Goal: Navigation & Orientation: Find specific page/section

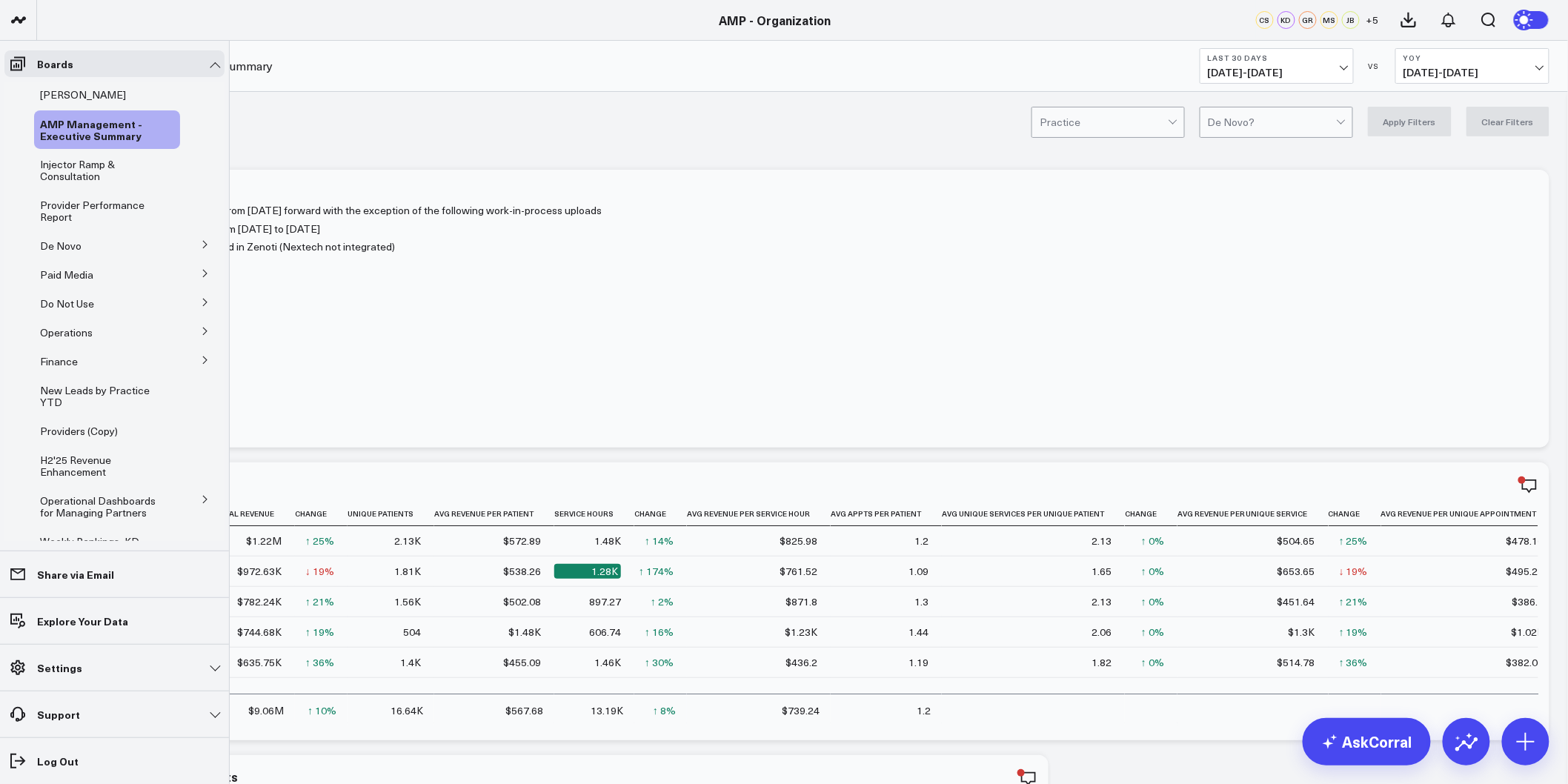
click at [194, 240] on button at bounding box center [205, 244] width 38 height 23
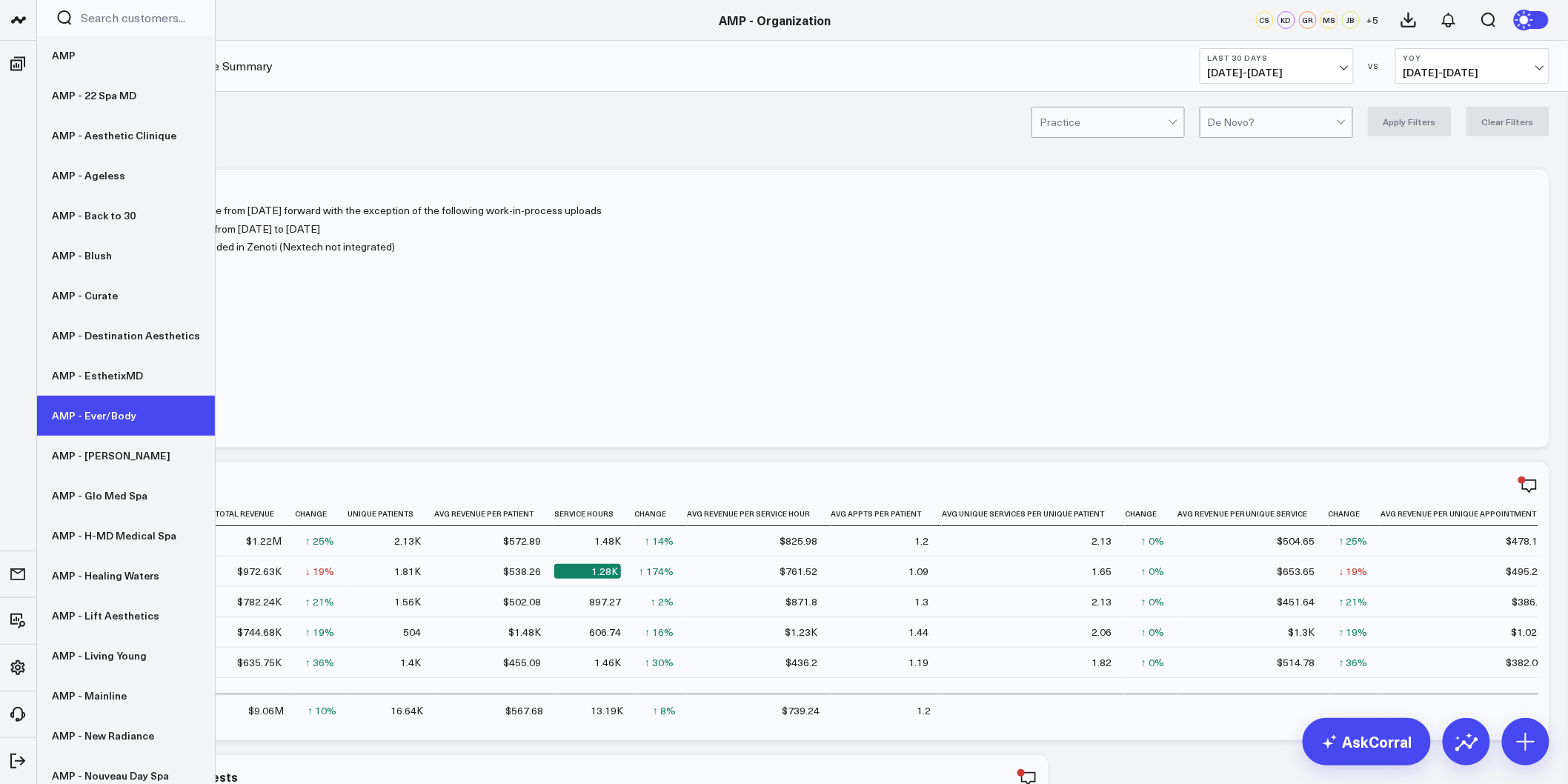
click at [130, 419] on link "AMP - Ever/Body" at bounding box center [126, 415] width 177 height 40
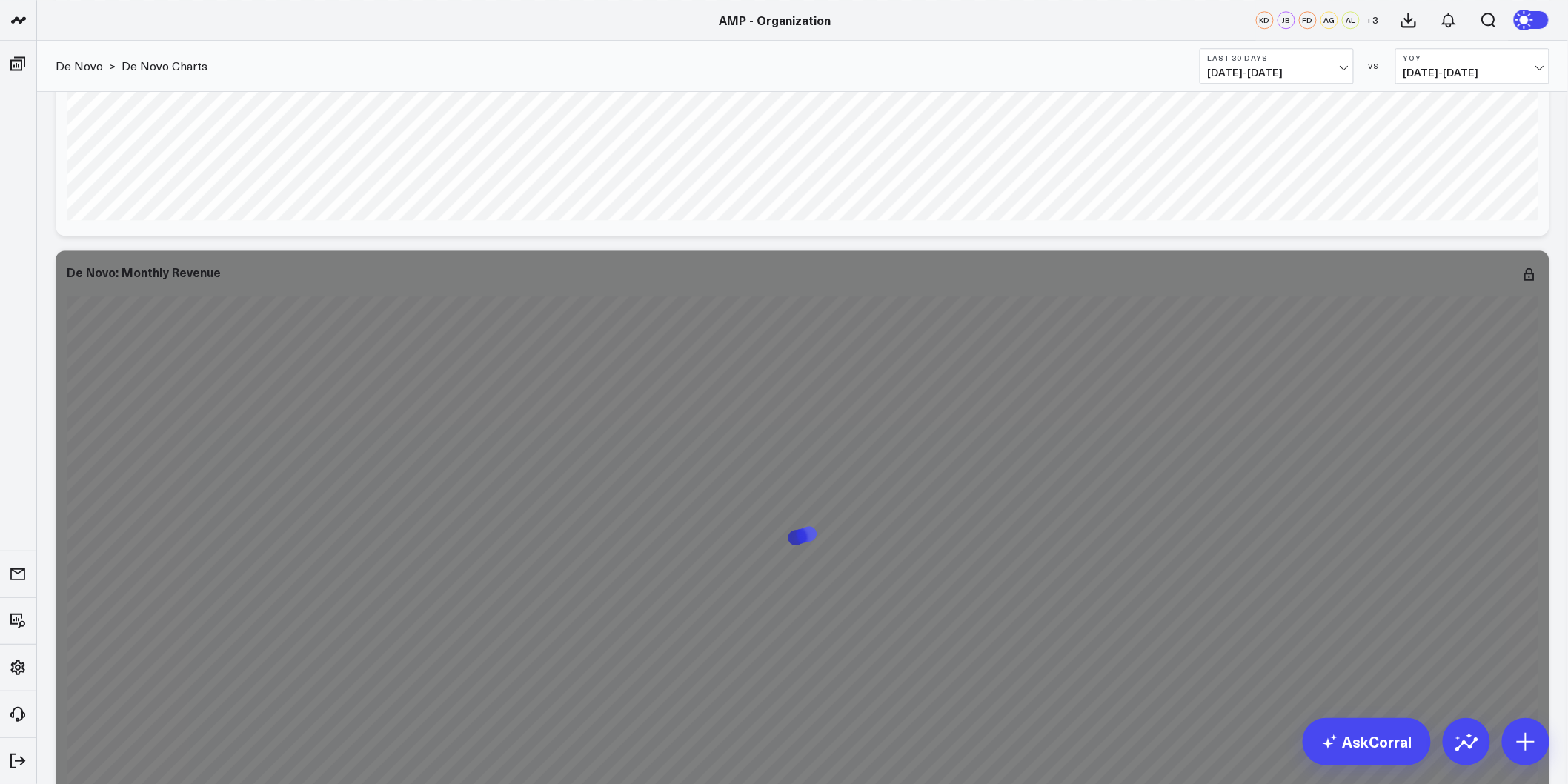
scroll to position [1730, 0]
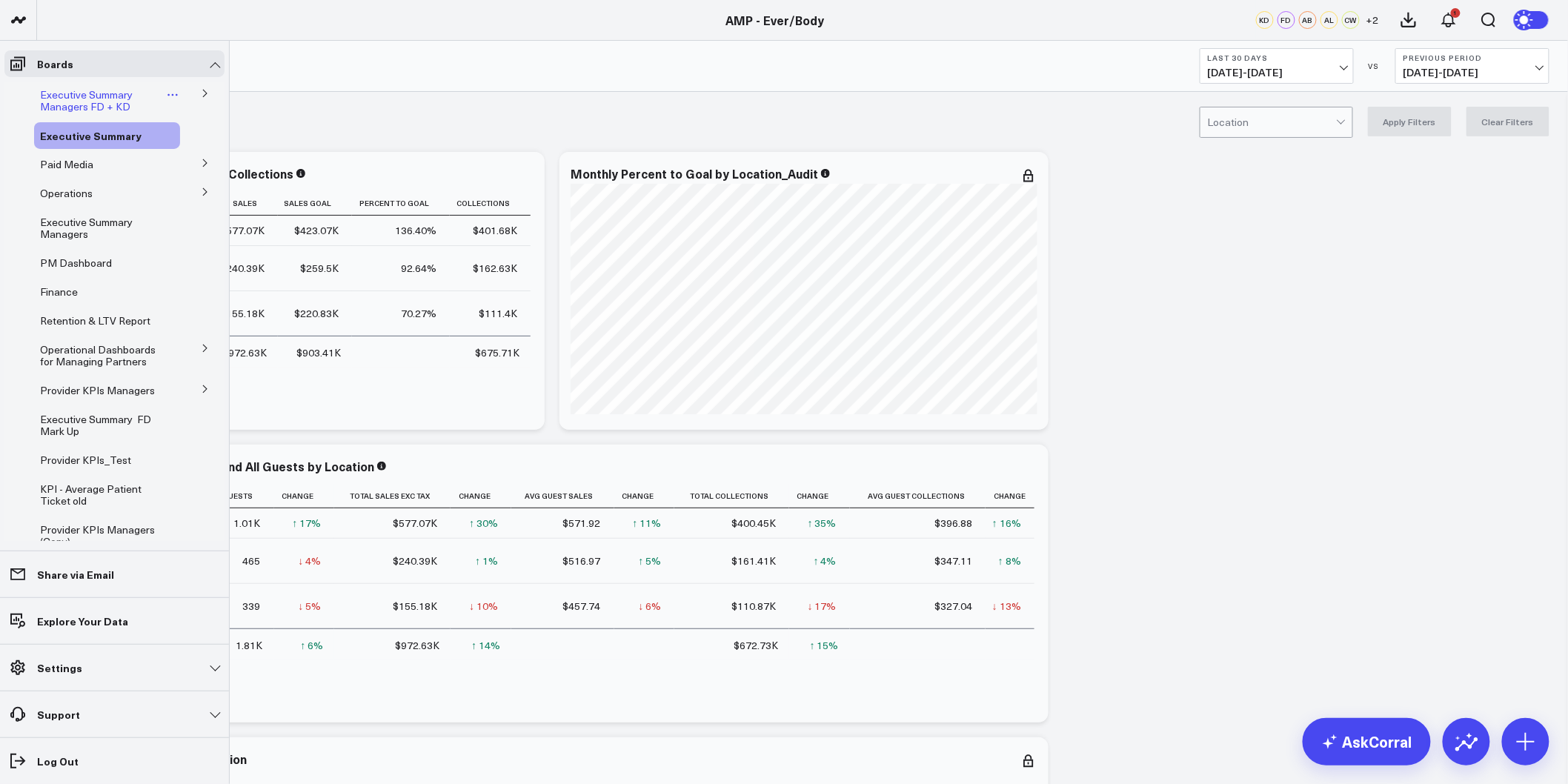
click at [63, 91] on span "Executive Summary Managers FD + KD" at bounding box center [87, 101] width 93 height 26
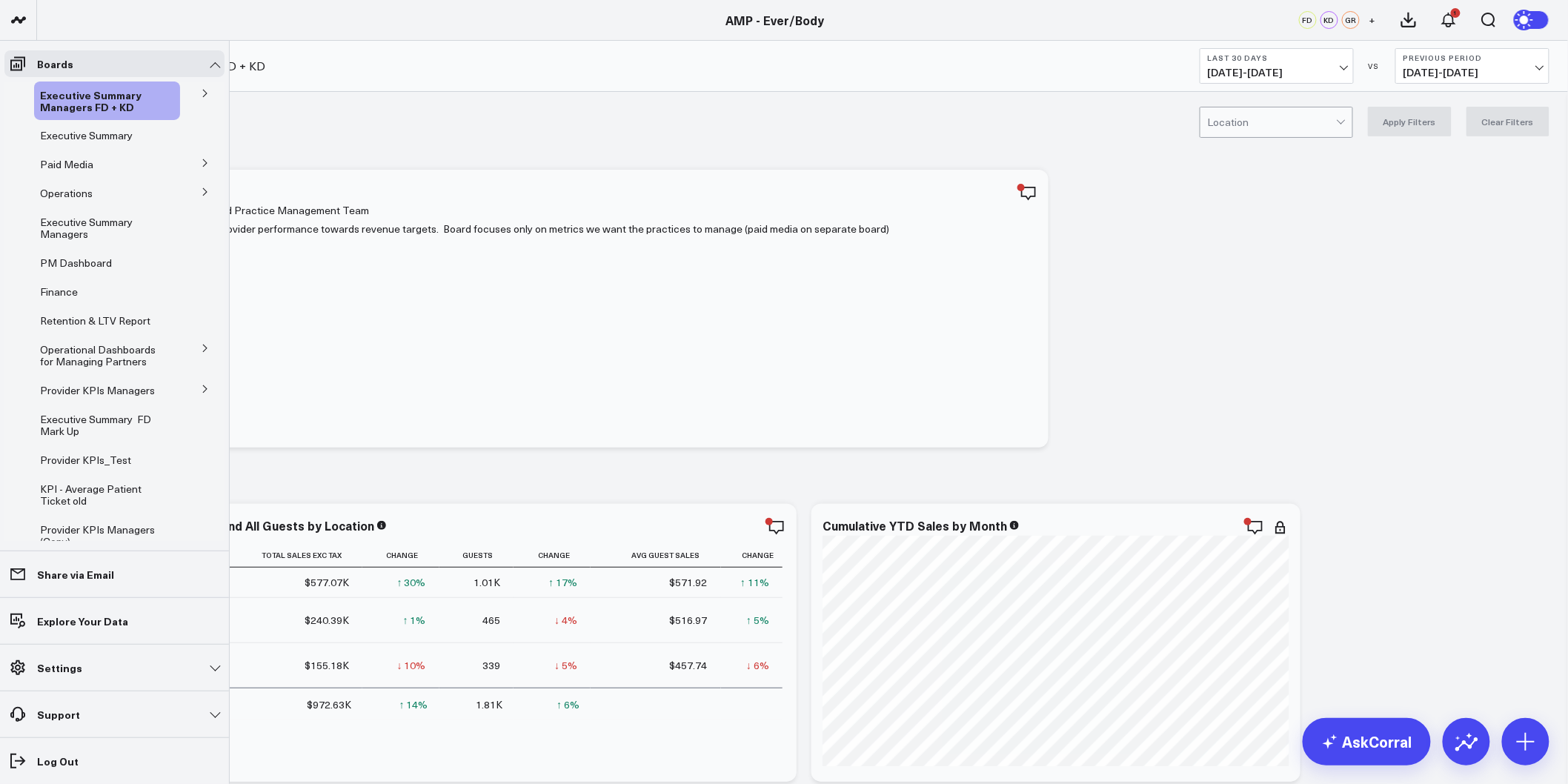
click at [194, 395] on button at bounding box center [205, 389] width 38 height 23
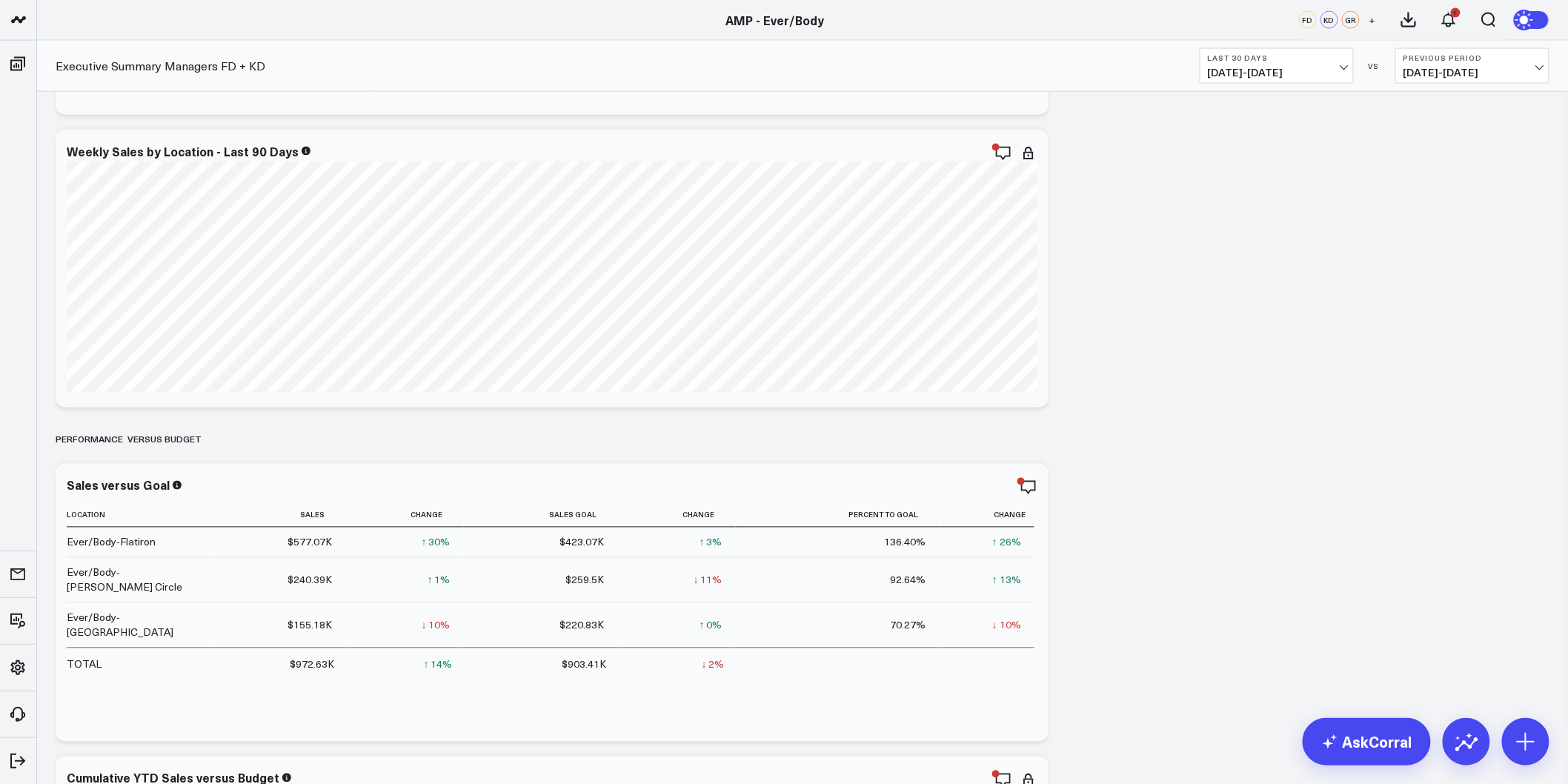
scroll to position [988, 0]
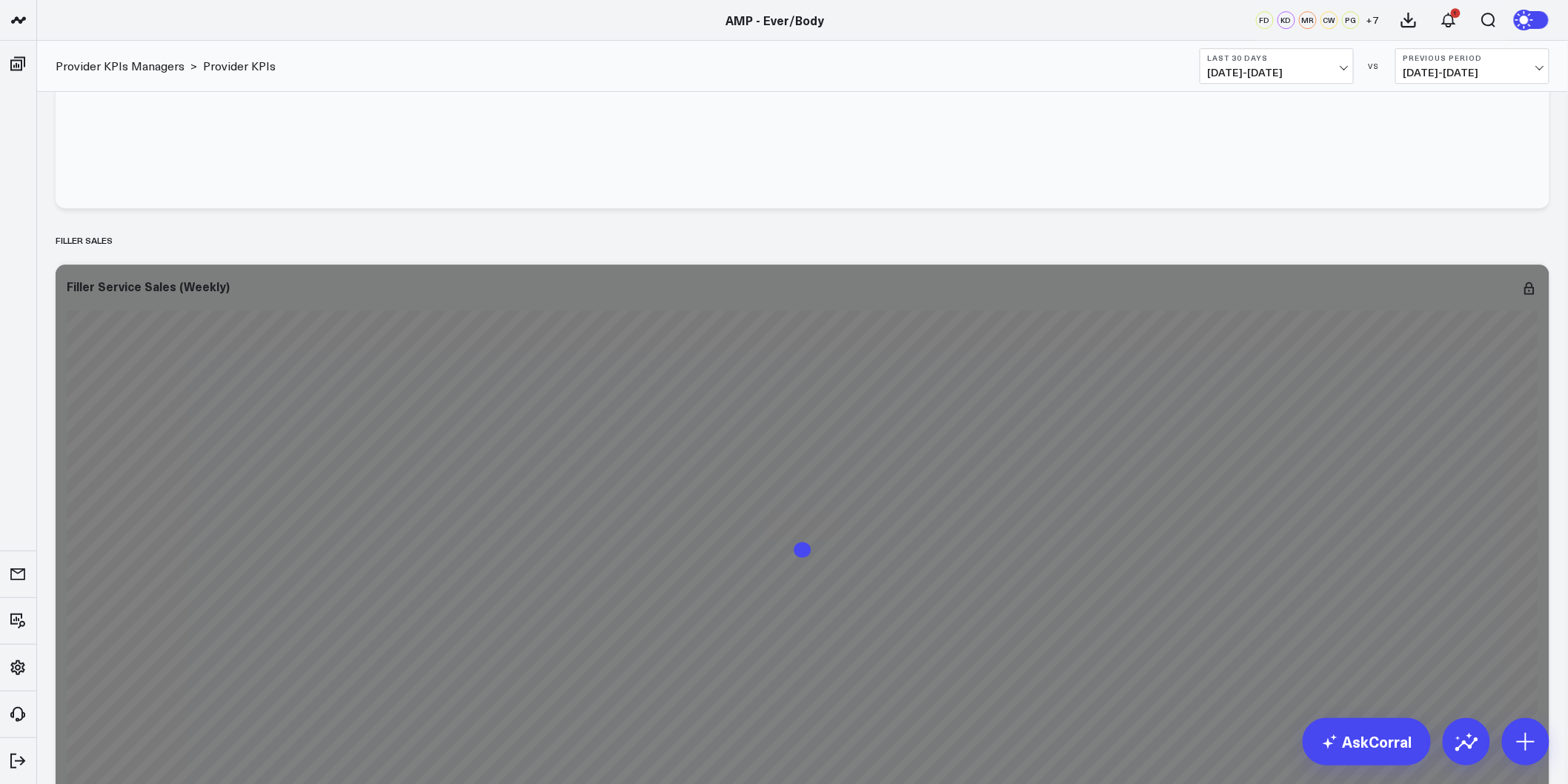
scroll to position [4253, 0]
